Goal: Information Seeking & Learning: Check status

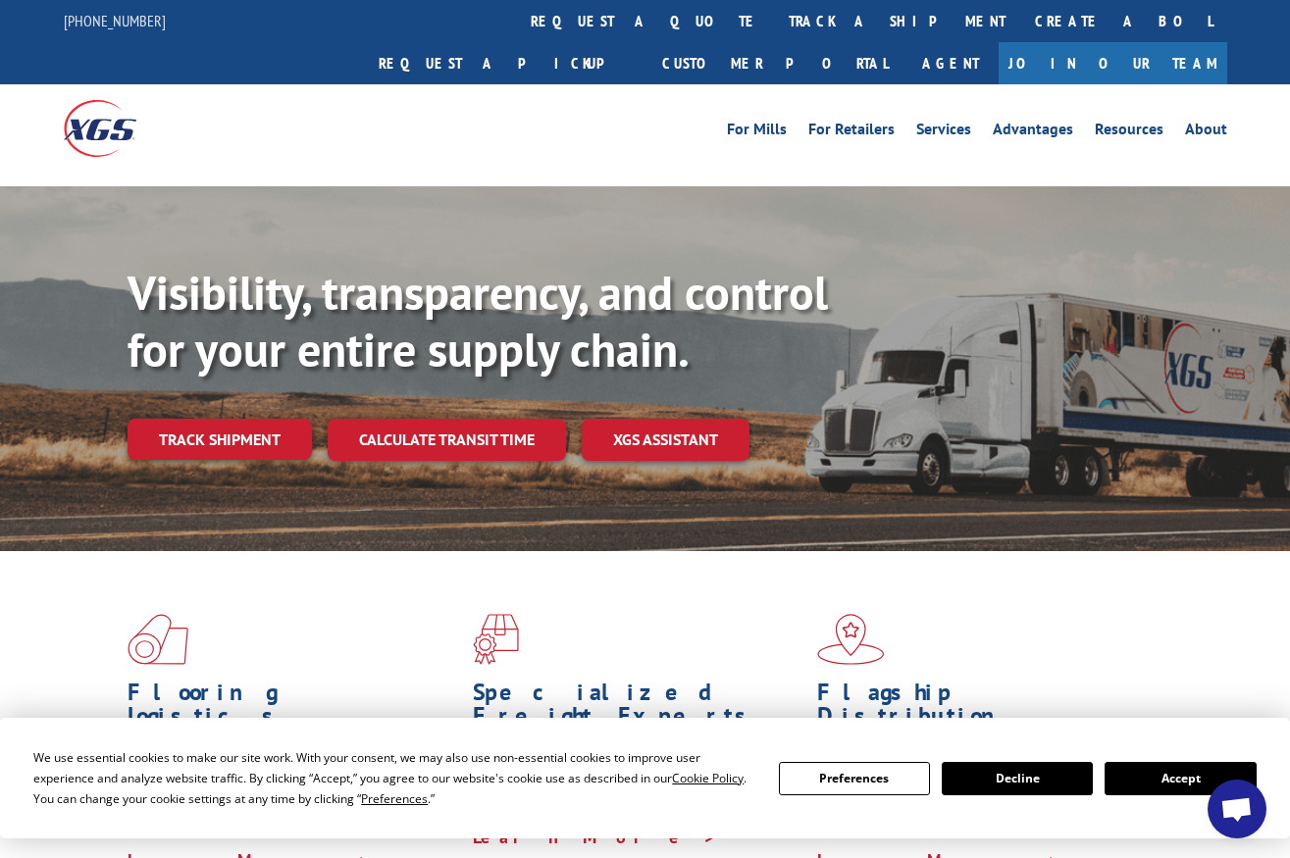
click at [774, 22] on link "track a shipment" at bounding box center [897, 21] width 246 height 42
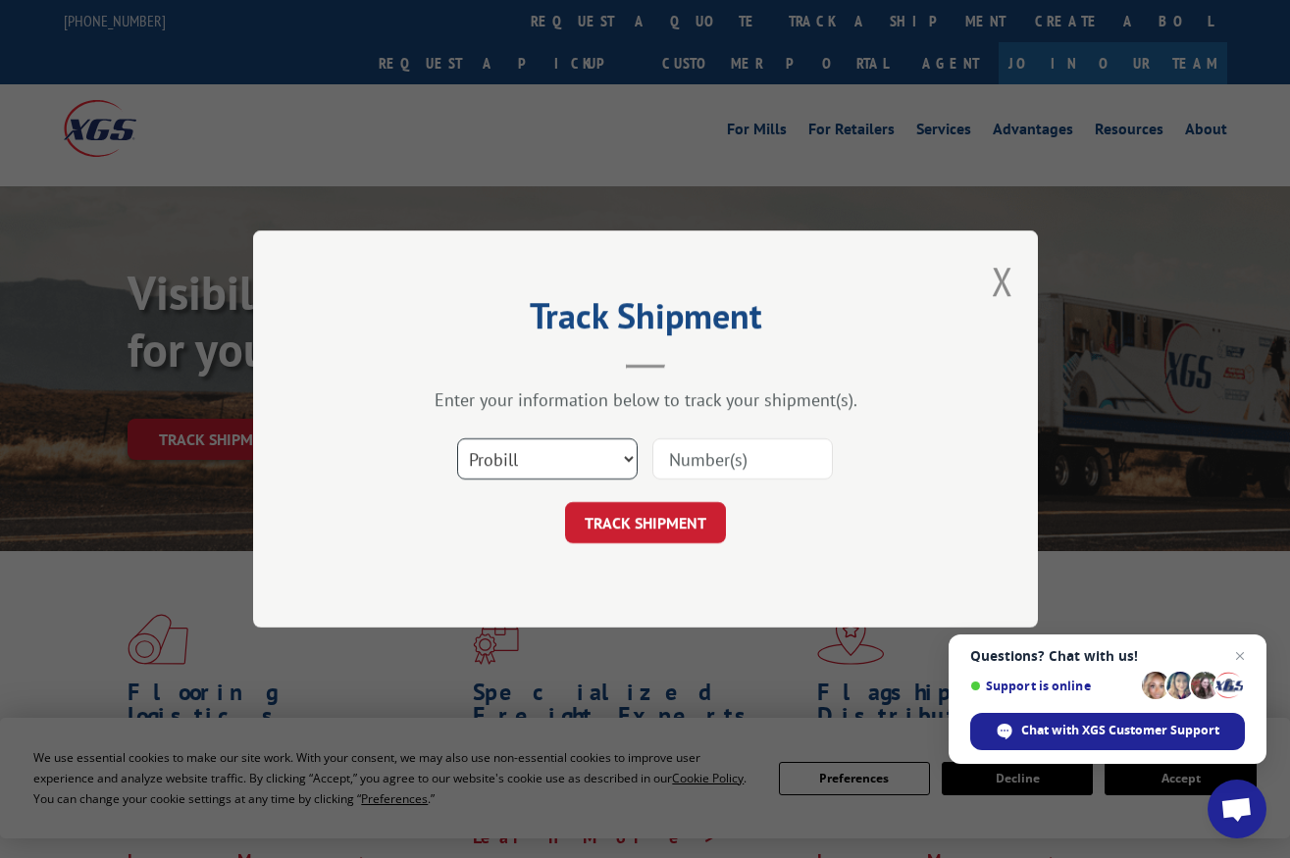
click at [628, 455] on select "Select category... Probill BOL PO" at bounding box center [547, 458] width 180 height 41
select select "bol"
click at [457, 438] on select "Select category... Probill BOL PO" at bounding box center [547, 458] width 180 height 41
click at [708, 457] on input at bounding box center [742, 458] width 180 height 41
type input "440838"
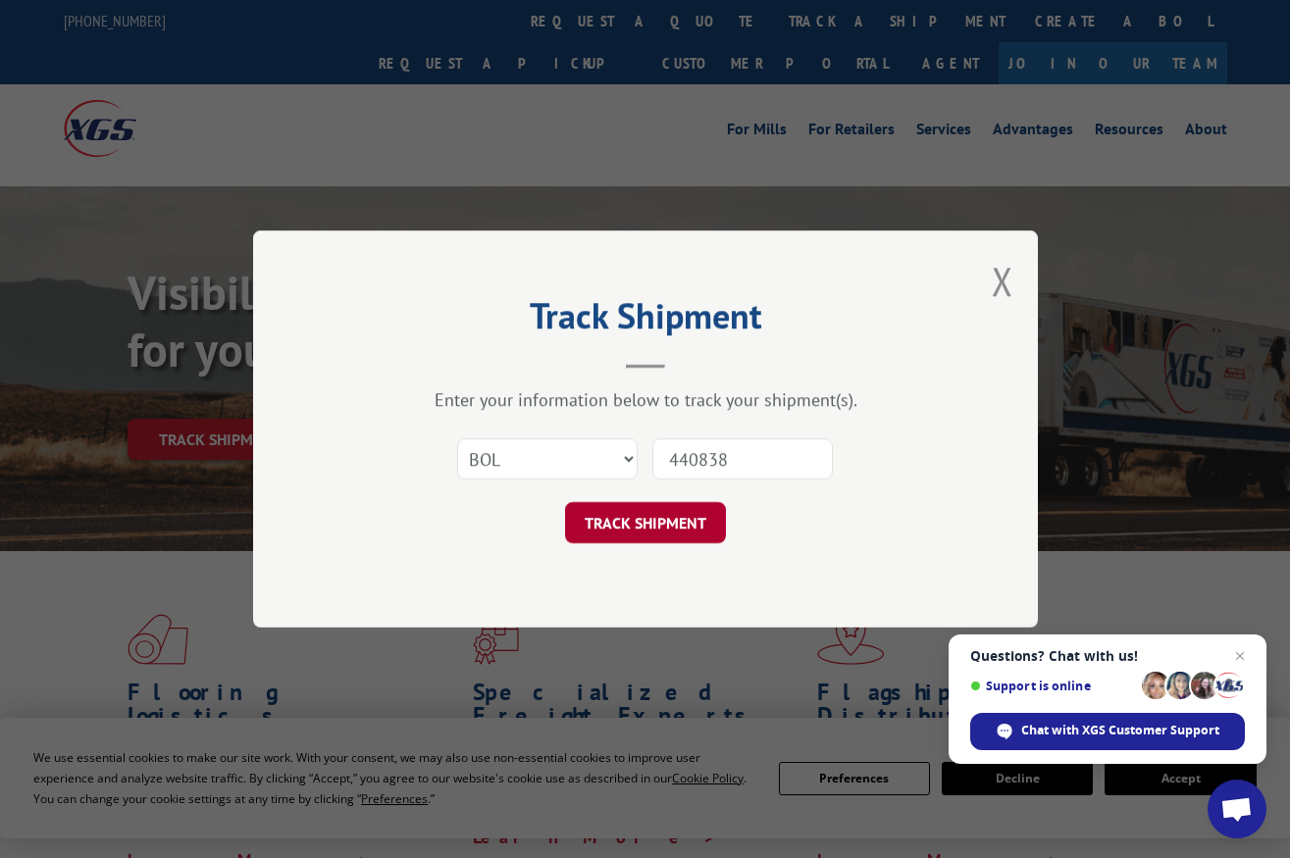
click at [637, 516] on button "TRACK SHIPMENT" at bounding box center [645, 522] width 161 height 41
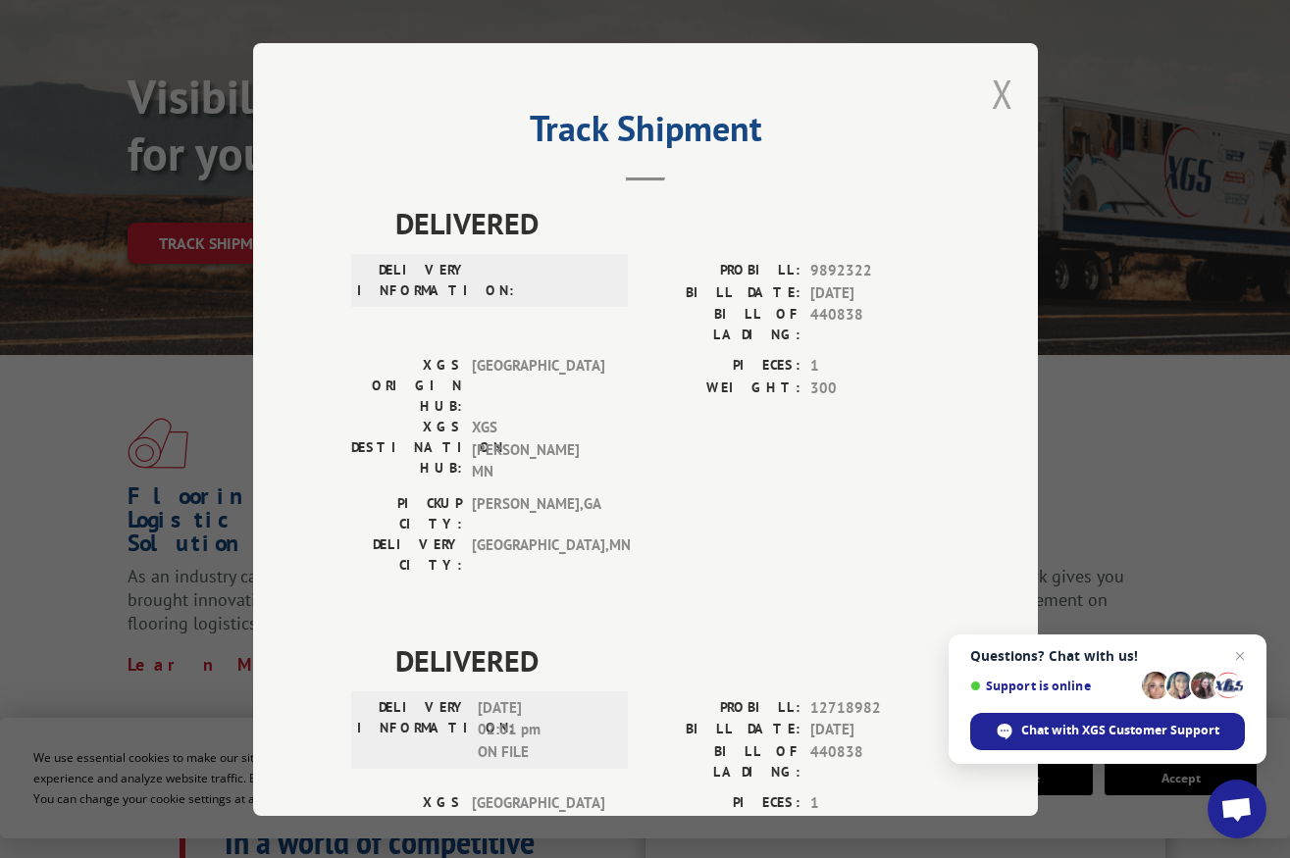
click at [996, 88] on button "Close modal" at bounding box center [1003, 94] width 22 height 52
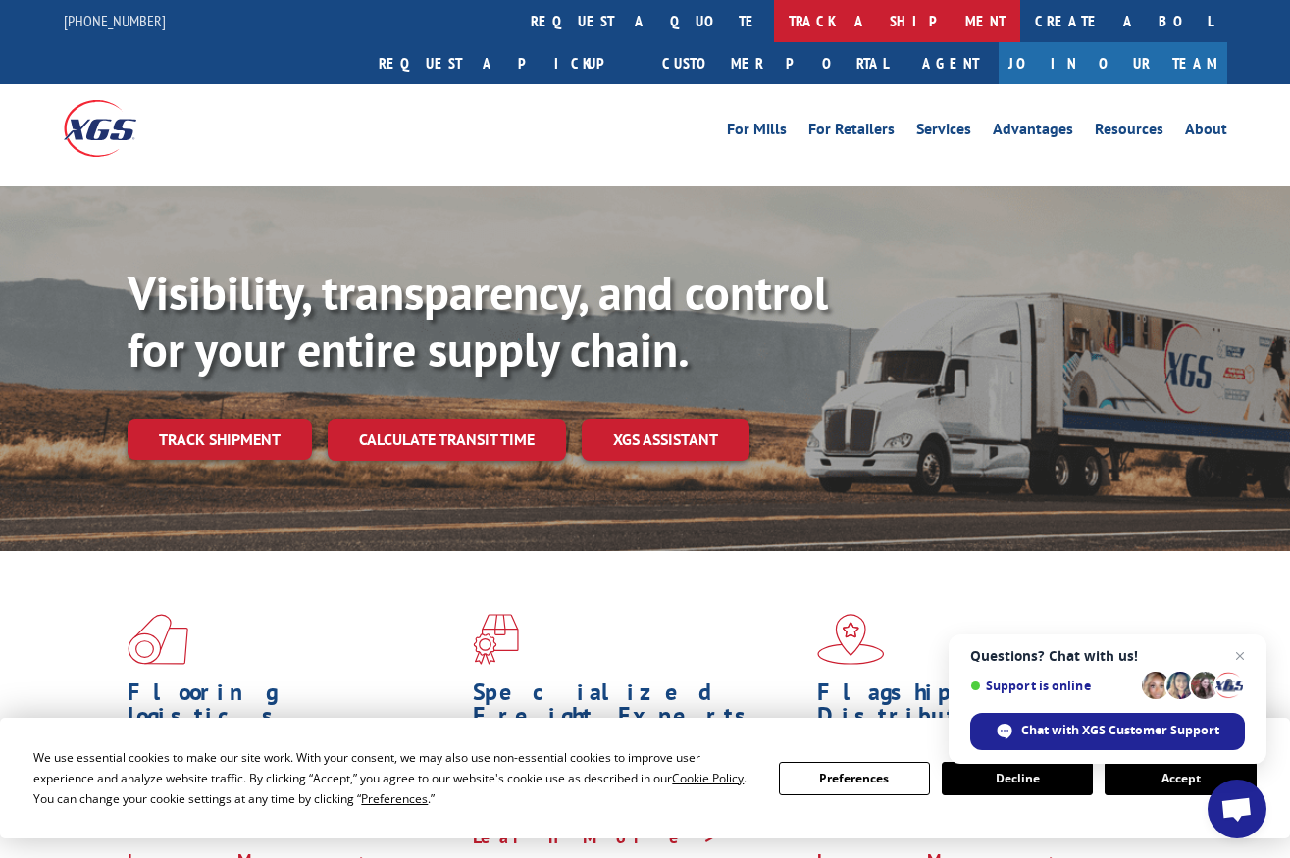
click at [774, 17] on link "track a shipment" at bounding box center [897, 21] width 246 height 42
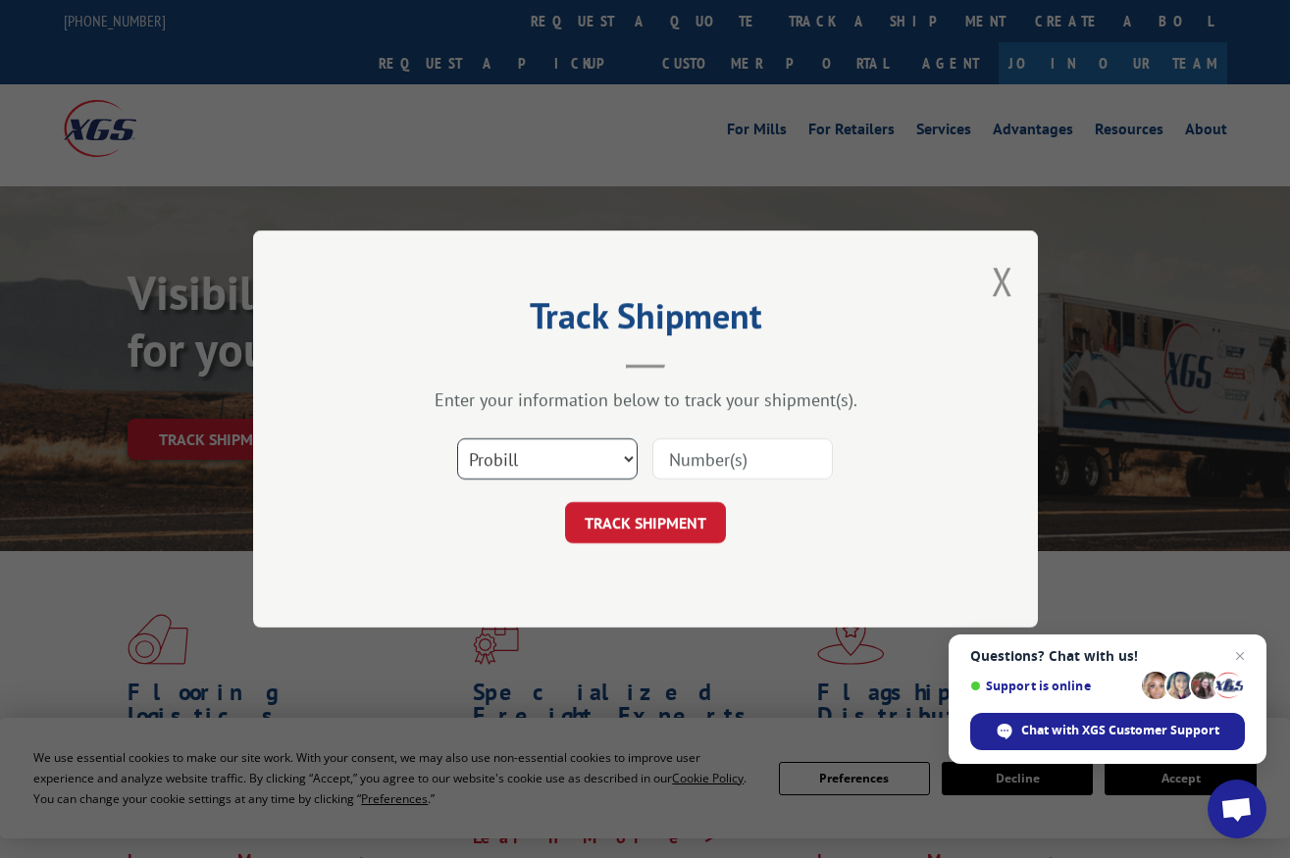
click at [629, 460] on select "Select category... Probill BOL PO" at bounding box center [547, 458] width 180 height 41
select select "po"
click at [457, 438] on select "Select category... Probill BOL PO" at bounding box center [547, 458] width 180 height 41
click at [709, 460] on input at bounding box center [742, 458] width 180 height 41
type input "70158"
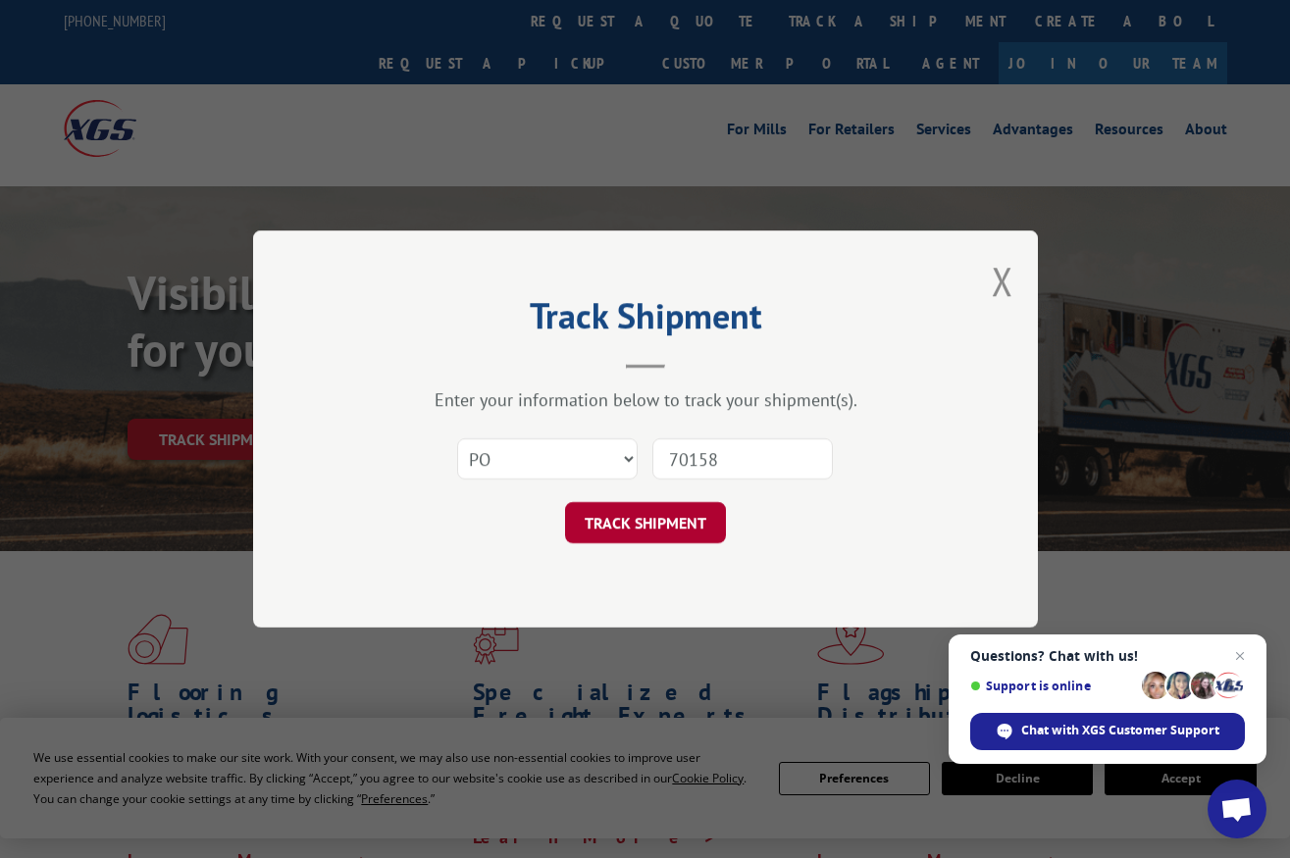
click at [665, 525] on button "TRACK SHIPMENT" at bounding box center [645, 522] width 161 height 41
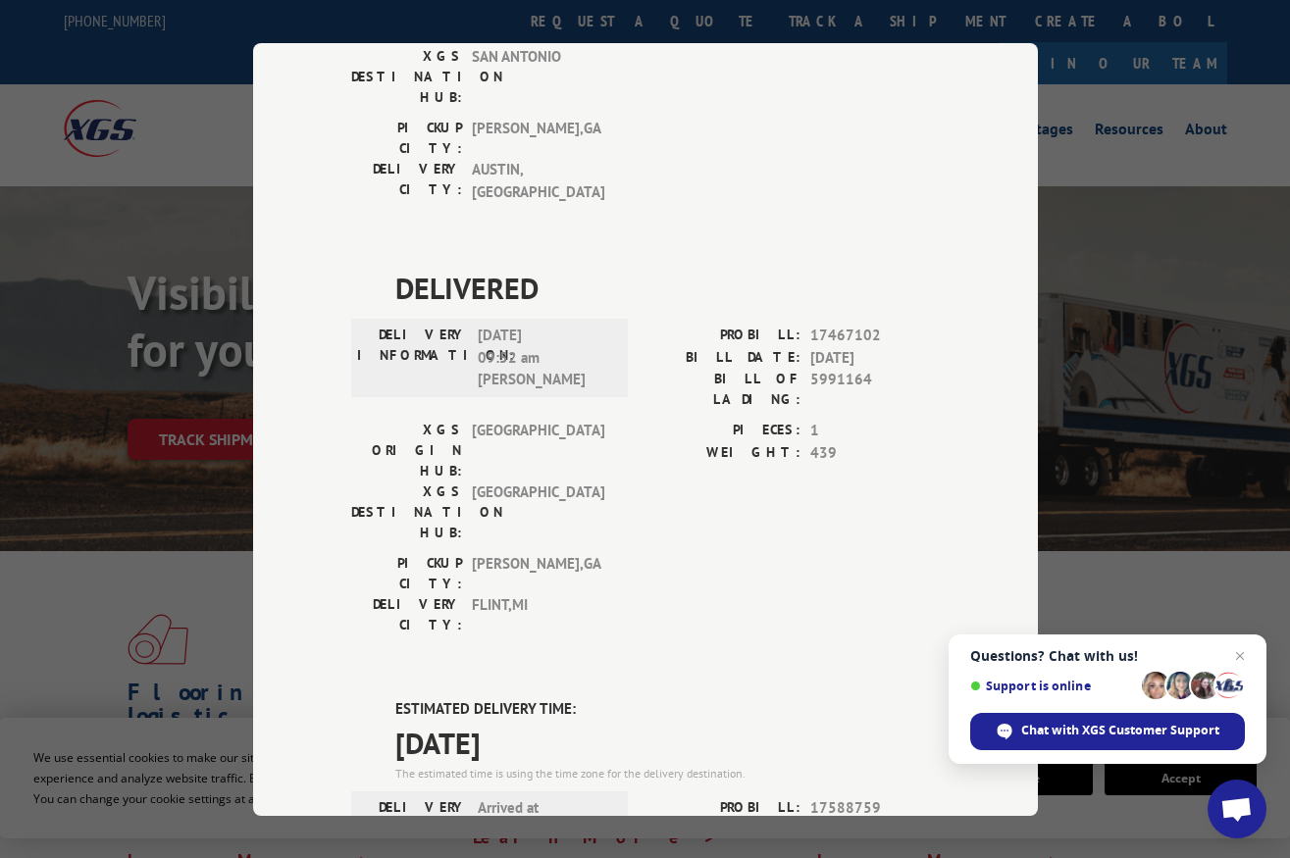
scroll to position [1275, 0]
